Goal: Information Seeking & Learning: Learn about a topic

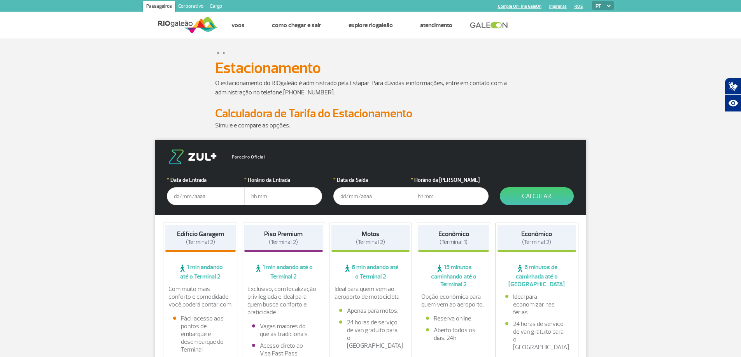
click at [214, 195] on input "text" at bounding box center [206, 196] width 78 height 18
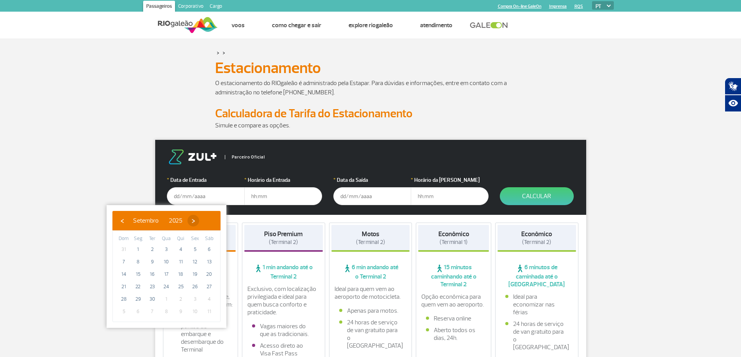
click at [199, 219] on span "›" at bounding box center [193, 221] width 12 height 12
click at [194, 219] on span "›" at bounding box center [189, 221] width 12 height 12
click at [200, 219] on span "›" at bounding box center [195, 221] width 12 height 12
click at [181, 273] on span "15" at bounding box center [181, 274] width 12 height 12
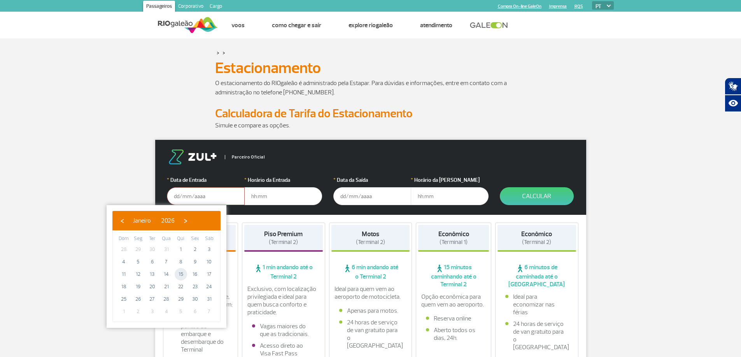
type input "[DATE]"
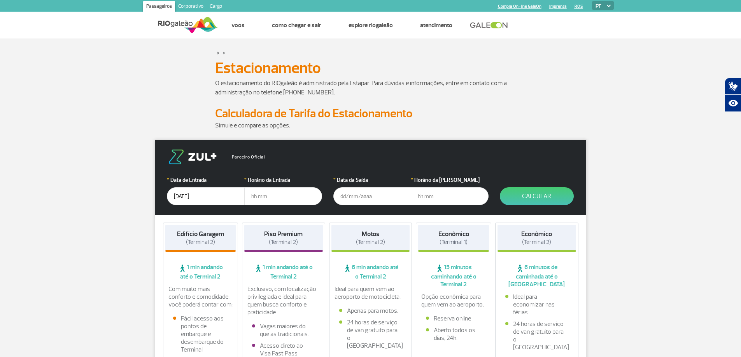
click at [279, 200] on input "text" at bounding box center [283, 196] width 78 height 18
click at [376, 200] on input "text" at bounding box center [372, 196] width 78 height 18
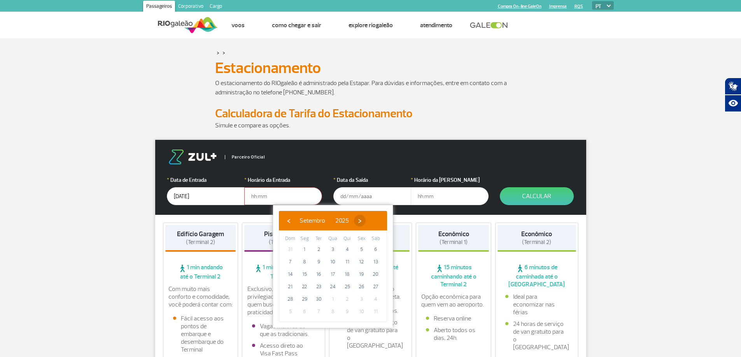
click at [366, 221] on span "›" at bounding box center [360, 221] width 12 height 12
click at [361, 221] on span "›" at bounding box center [355, 221] width 12 height 12
click at [367, 221] on span "›" at bounding box center [361, 221] width 12 height 12
click at [359, 287] on span "23" at bounding box center [361, 287] width 12 height 12
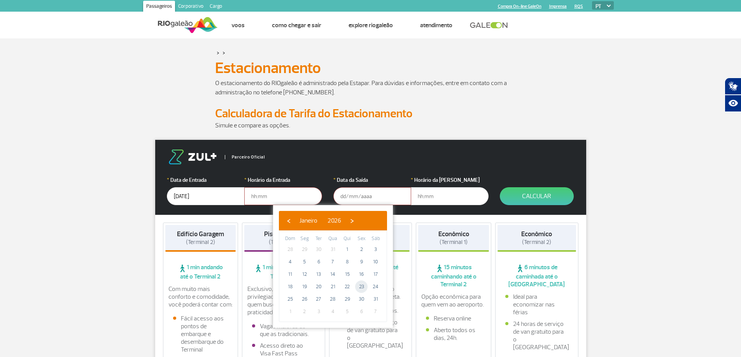
type input "[DATE]"
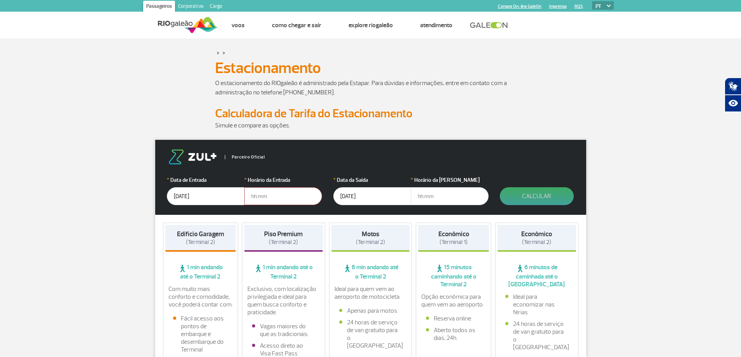
click at [527, 194] on button "Calcular" at bounding box center [537, 196] width 74 height 18
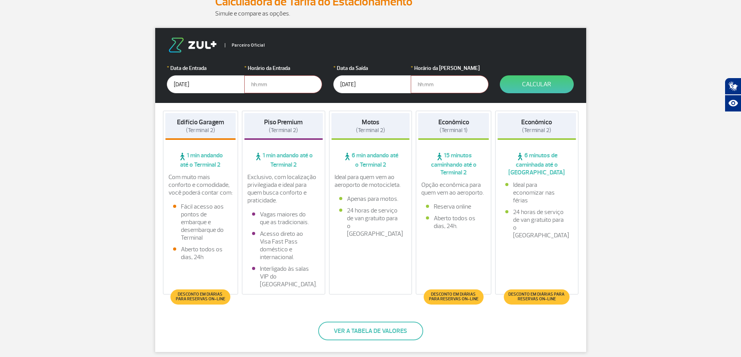
scroll to position [117, 0]
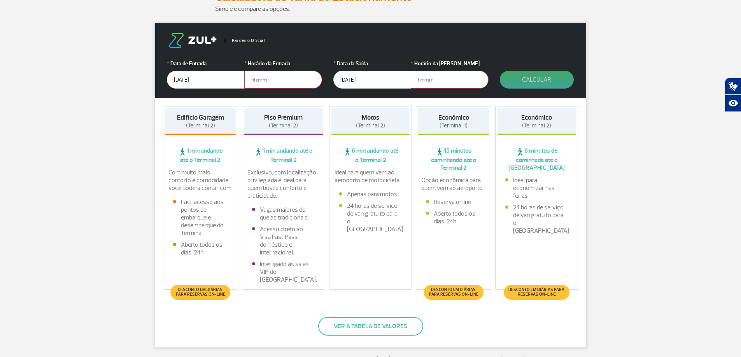
click at [545, 80] on button "Calcular" at bounding box center [537, 80] width 74 height 18
click at [543, 75] on button "Calcular" at bounding box center [537, 80] width 74 height 18
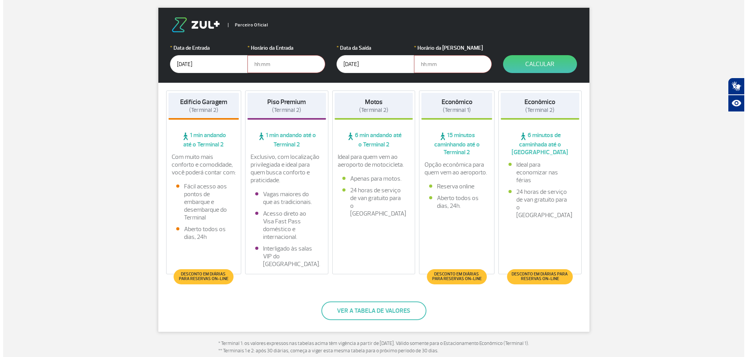
scroll to position [156, 0]
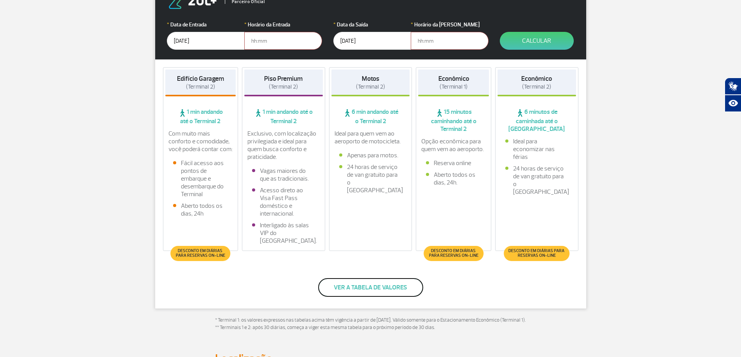
click at [353, 282] on button "Ver a tabela de valores" at bounding box center [370, 287] width 105 height 19
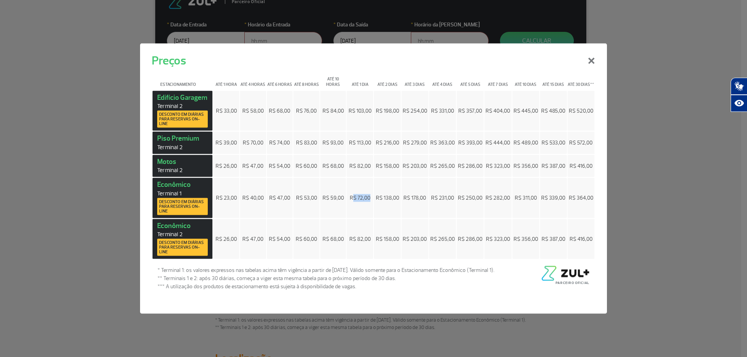
drag, startPoint x: 354, startPoint y: 200, endPoint x: 371, endPoint y: 200, distance: 17.1
click at [371, 200] on td "R$ 72,00" at bounding box center [360, 198] width 26 height 40
drag, startPoint x: 522, startPoint y: 199, endPoint x: 535, endPoint y: 198, distance: 13.6
click at [535, 198] on span "R$ 311,00" at bounding box center [526, 198] width 22 height 7
click at [533, 207] on td "R$ 311,00" at bounding box center [525, 198] width 27 height 40
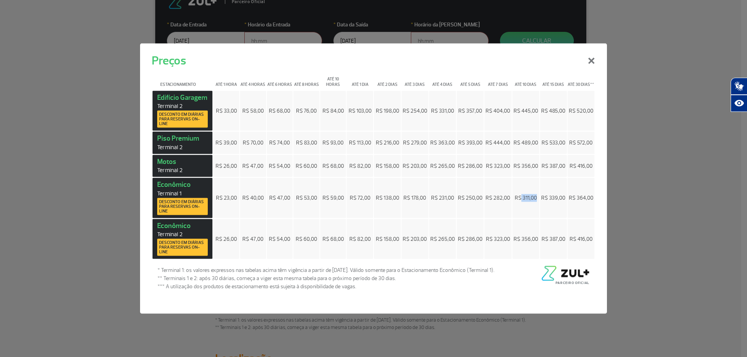
drag, startPoint x: 521, startPoint y: 198, endPoint x: 536, endPoint y: 205, distance: 16.5
click at [536, 205] on td "R$ 311,00" at bounding box center [525, 198] width 27 height 40
click at [525, 209] on td "R$ 311,00" at bounding box center [525, 198] width 27 height 40
drag, startPoint x: 521, startPoint y: 197, endPoint x: 536, endPoint y: 205, distance: 16.9
click at [536, 205] on td "R$ 311,00" at bounding box center [525, 198] width 27 height 40
